Goal: Use online tool/utility: Utilize a website feature to perform a specific function

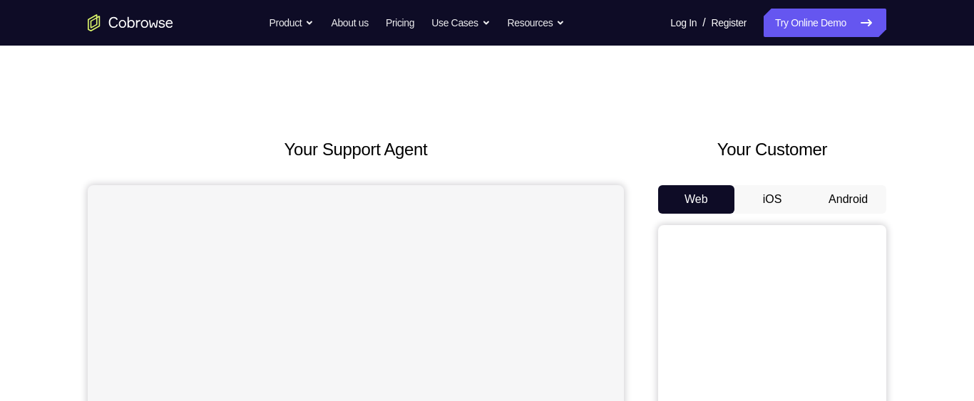
click at [860, 195] on button "Android" at bounding box center [848, 199] width 76 height 29
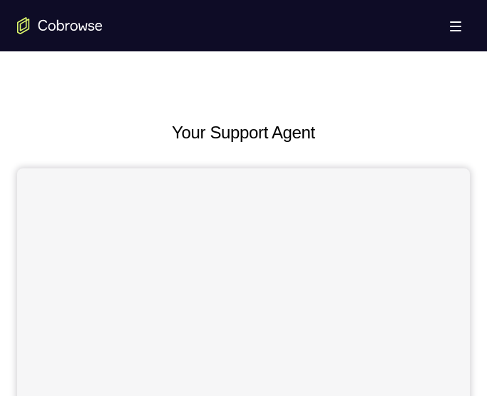
scroll to position [628, 0]
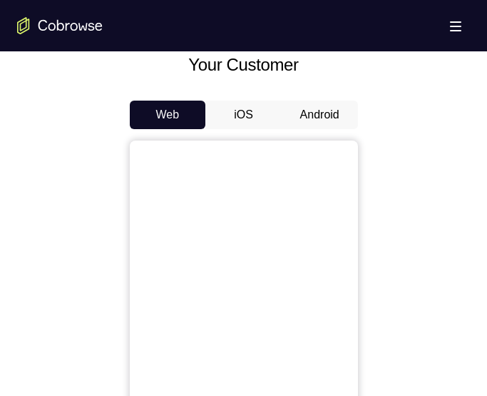
click at [329, 119] on button "Android" at bounding box center [320, 115] width 76 height 29
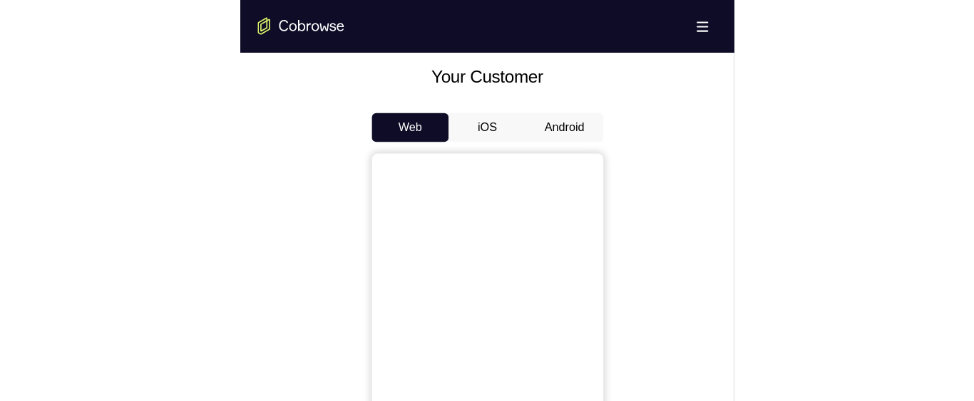
scroll to position [610, 0]
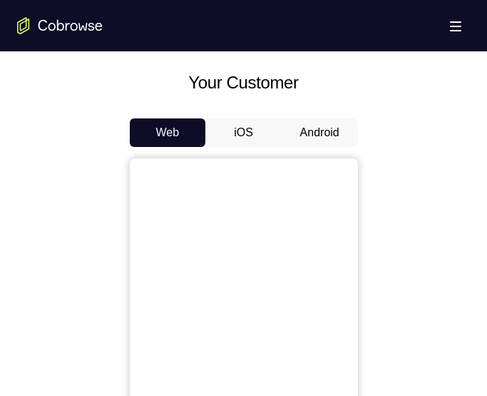
click at [316, 131] on button "Android" at bounding box center [320, 132] width 76 height 29
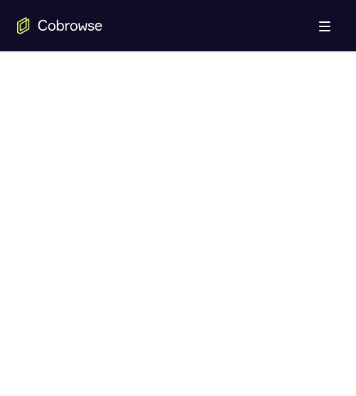
scroll to position [827, 0]
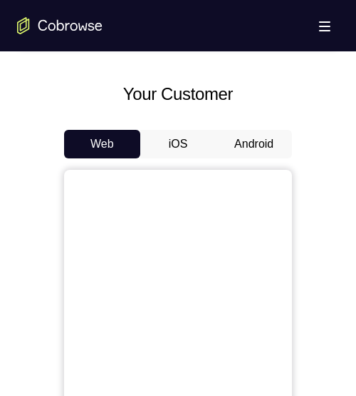
scroll to position [599, 0]
click at [250, 140] on button "Android" at bounding box center [254, 144] width 76 height 29
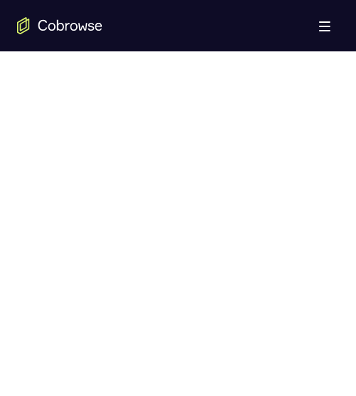
scroll to position [728, 0]
